Goal: Contribute content: Add original content to the website for others to see

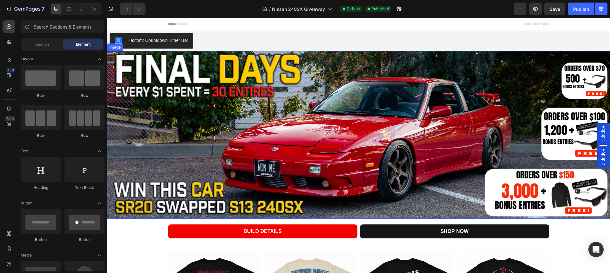
click at [166, 119] on img at bounding box center [358, 135] width 503 height 168
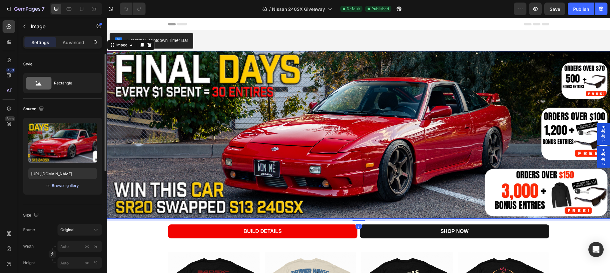
click at [66, 186] on div "Browse gallery" at bounding box center [65, 186] width 27 height 6
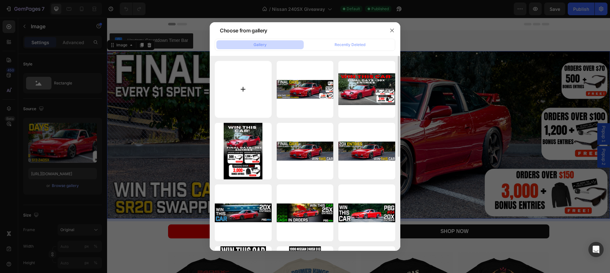
click at [257, 91] on input "file" at bounding box center [243, 89] width 57 height 57
type input "C:\fakepath\final days landing.jpg"
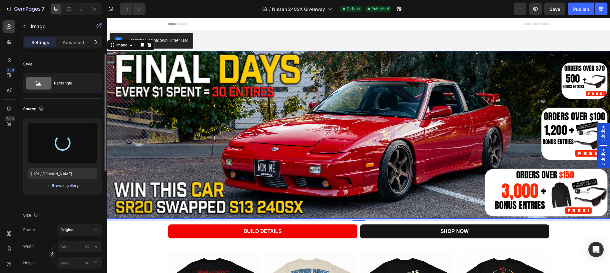
click at [64, 188] on div "Browse gallery" at bounding box center [65, 186] width 27 height 6
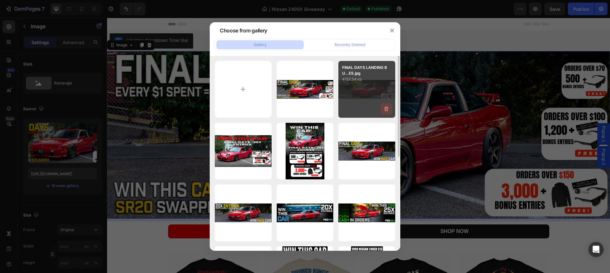
click at [385, 110] on icon "button" at bounding box center [386, 109] width 6 height 6
click at [384, 110] on div "Delete" at bounding box center [383, 110] width 12 height 6
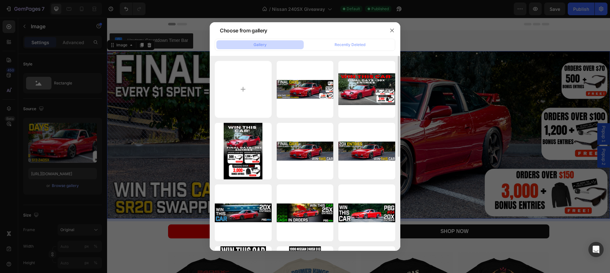
click at [50, 126] on div at bounding box center [305, 136] width 610 height 273
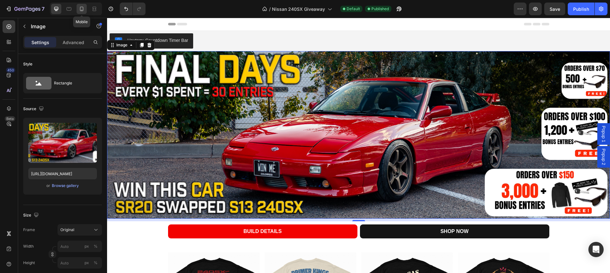
click at [80, 10] on icon at bounding box center [81, 9] width 3 height 4
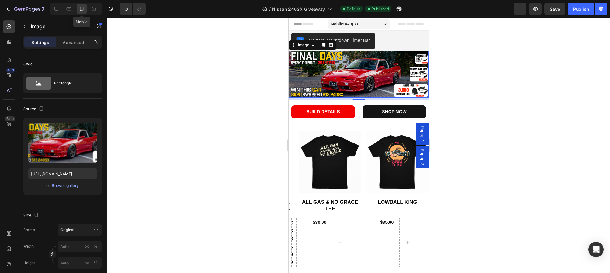
scroll to position [11, 0]
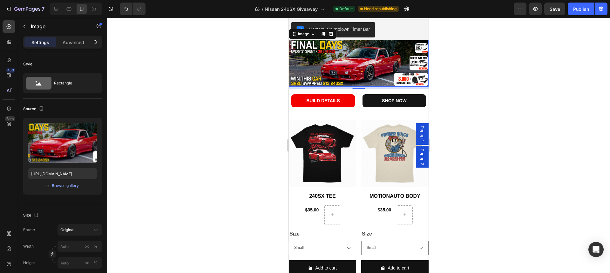
click at [328, 69] on img at bounding box center [359, 63] width 140 height 47
click at [69, 184] on div "Browse gallery" at bounding box center [65, 186] width 27 height 6
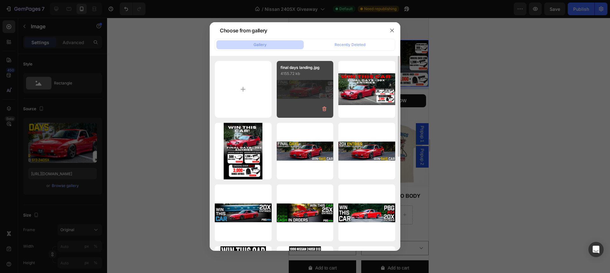
click at [279, 82] on div "final days landing.jpg 4155.72 kb" at bounding box center [305, 89] width 57 height 57
type input "[URL][DOMAIN_NAME]"
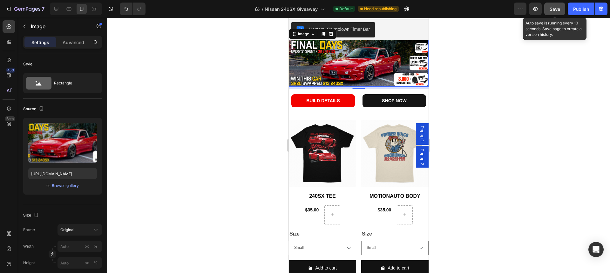
click at [557, 6] on span "Save" at bounding box center [555, 8] width 10 height 5
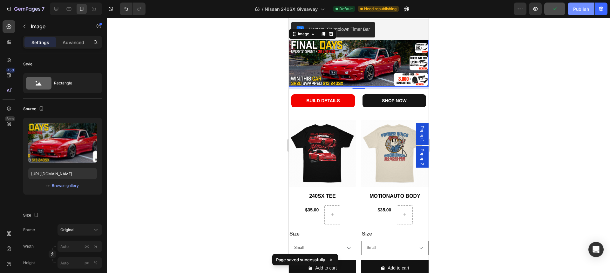
click at [577, 11] on div "Publish" at bounding box center [581, 9] width 16 height 7
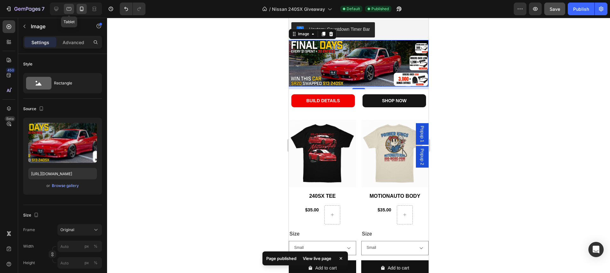
click at [65, 7] on div at bounding box center [69, 9] width 10 height 10
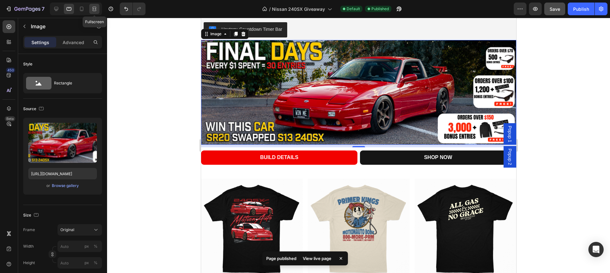
click at [95, 10] on icon at bounding box center [94, 9] width 6 height 6
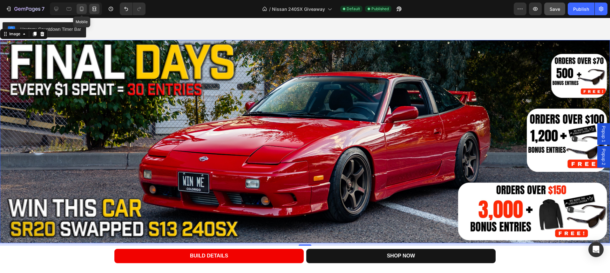
click at [81, 10] on icon at bounding box center [81, 9] width 6 height 6
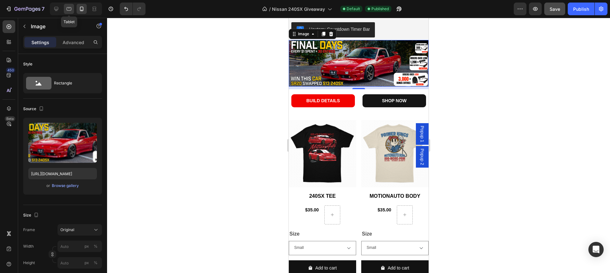
click at [69, 9] on icon at bounding box center [69, 9] width 6 height 6
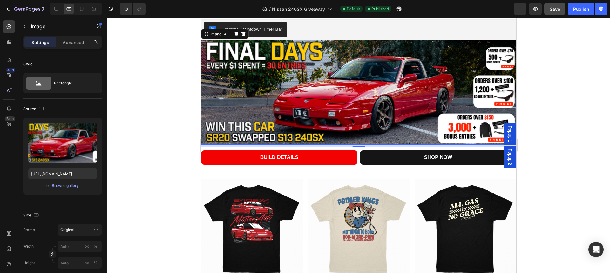
click at [50, 9] on div at bounding box center [76, 9] width 52 height 13
click at [54, 9] on icon at bounding box center [56, 9] width 6 height 6
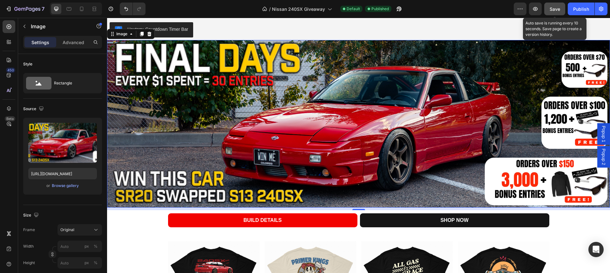
click at [559, 7] on span "Save" at bounding box center [555, 8] width 10 height 5
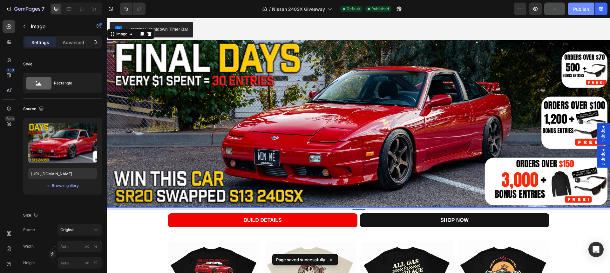
click at [570, 10] on button "Publish" at bounding box center [581, 9] width 27 height 13
